Goal: Find specific page/section

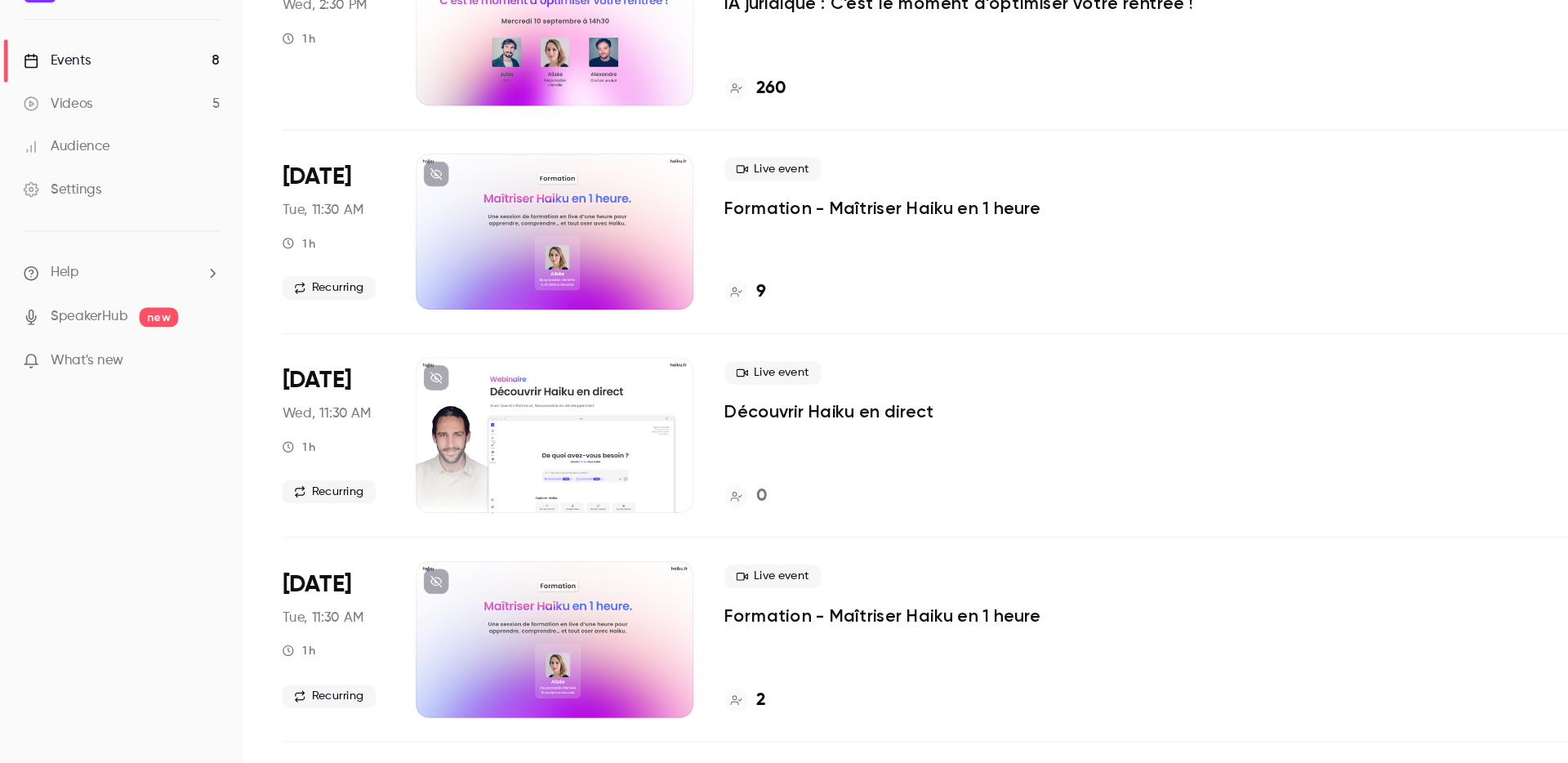
scroll to position [315, 0]
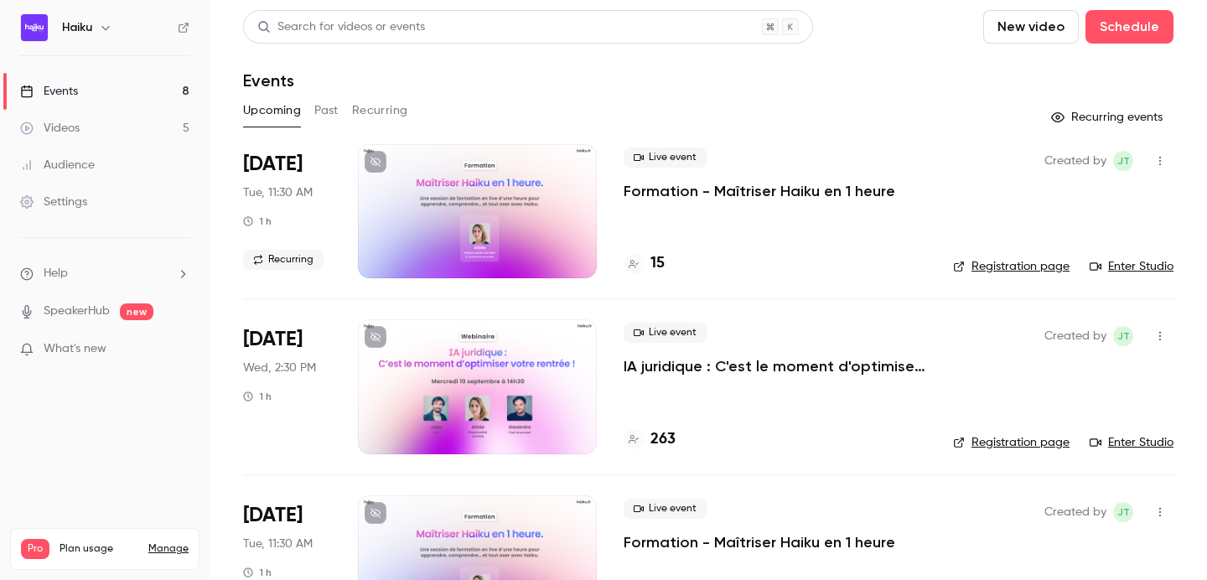
scroll to position [43, 0]
